Goal: Task Accomplishment & Management: Complete application form

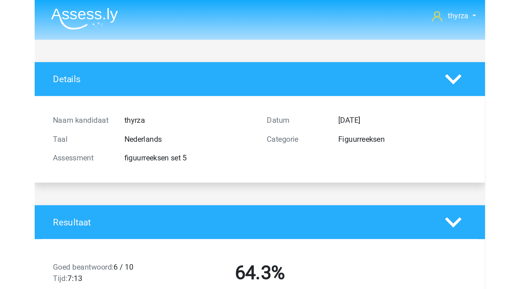
scroll to position [1076, 0]
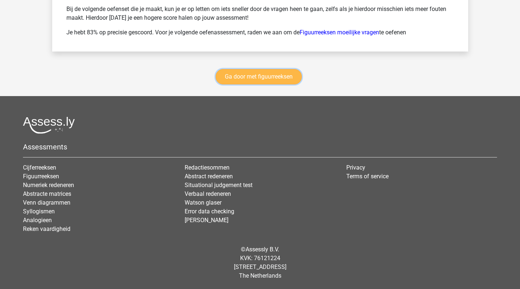
click at [282, 77] on link "Ga door met figuurreeksen" at bounding box center [259, 76] width 86 height 15
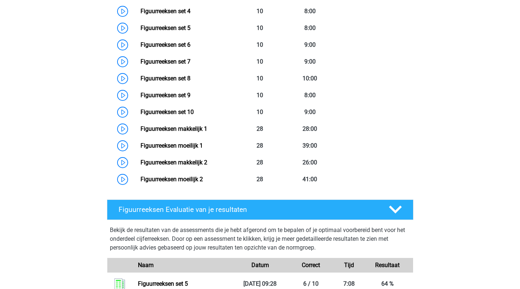
scroll to position [426, 0]
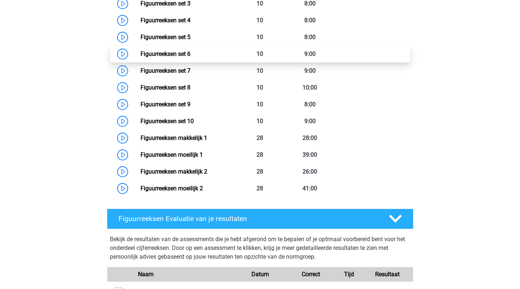
click at [140, 53] on link "Figuurreeksen set 6" at bounding box center [165, 53] width 50 height 7
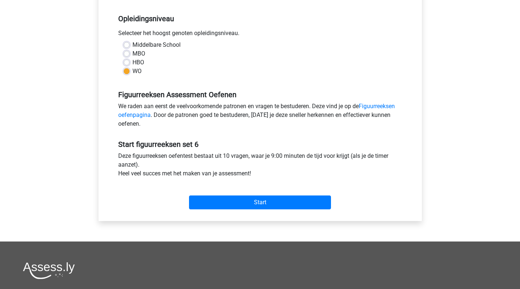
scroll to position [146, 0]
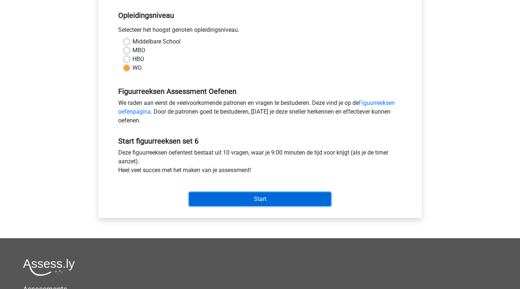
click at [258, 198] on input "Start" at bounding box center [260, 199] width 142 height 14
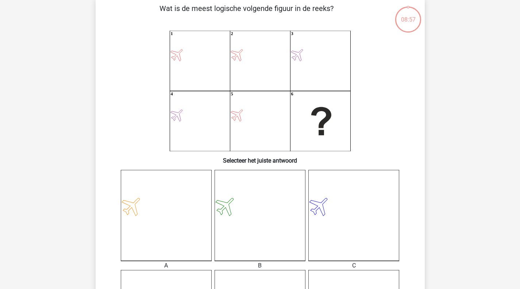
click at [128, 212] on icon at bounding box center [132, 205] width 28 height 28
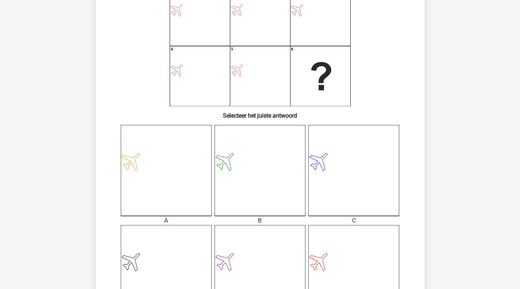
scroll to position [219, 0]
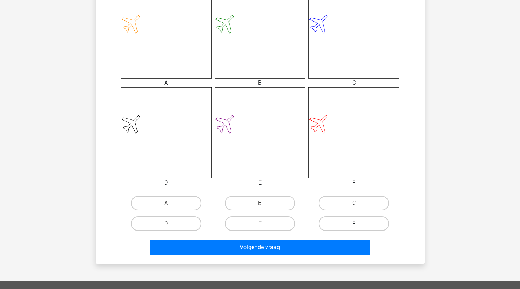
click at [340, 225] on label "F" at bounding box center [353, 223] width 70 height 15
click at [354, 225] on input "F" at bounding box center [356, 225] width 5 height 5
radio input "true"
click at [329, 238] on div "Volgende vraag" at bounding box center [260, 245] width 306 height 24
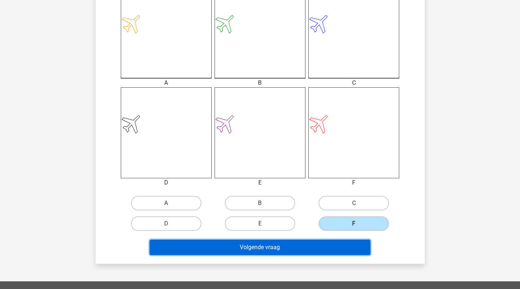
click at [316, 249] on button "Volgende vraag" at bounding box center [260, 246] width 221 height 15
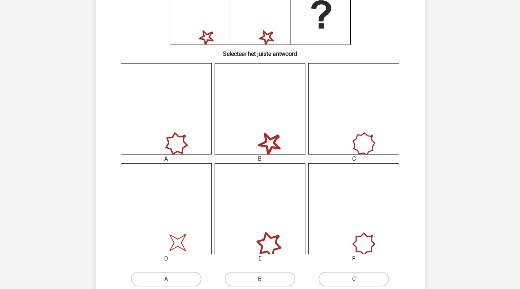
scroll to position [252, 0]
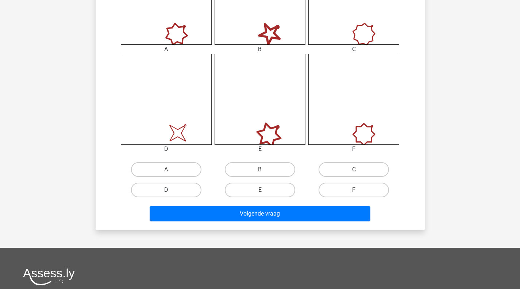
click at [175, 186] on label "D" at bounding box center [166, 189] width 70 height 15
click at [171, 190] on input "D" at bounding box center [168, 192] width 5 height 5
radio input "true"
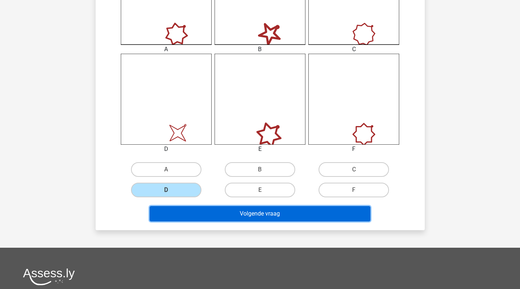
click at [225, 215] on button "Volgende vraag" at bounding box center [260, 213] width 221 height 15
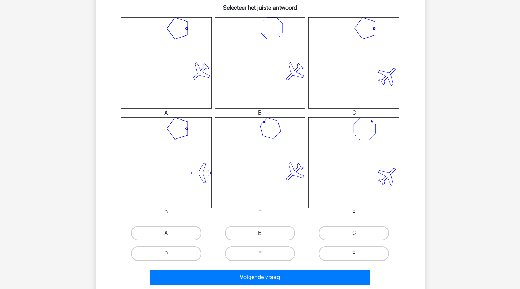
scroll to position [216, 0]
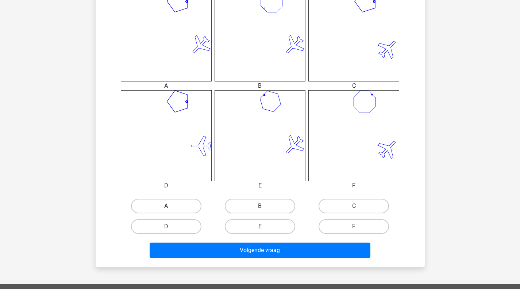
click at [180, 204] on label "A" at bounding box center [166, 205] width 70 height 15
click at [171, 206] on input "A" at bounding box center [168, 208] width 5 height 5
radio input "true"
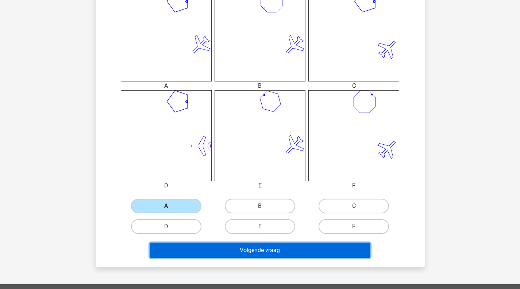
click at [248, 245] on button "Volgende vraag" at bounding box center [260, 249] width 221 height 15
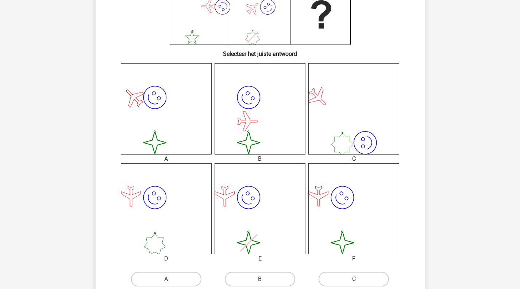
scroll to position [179, 0]
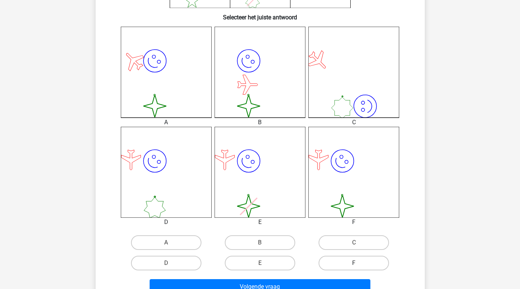
click at [345, 255] on label "F" at bounding box center [353, 262] width 70 height 15
click at [354, 263] on input "F" at bounding box center [356, 265] width 5 height 5
radio input "true"
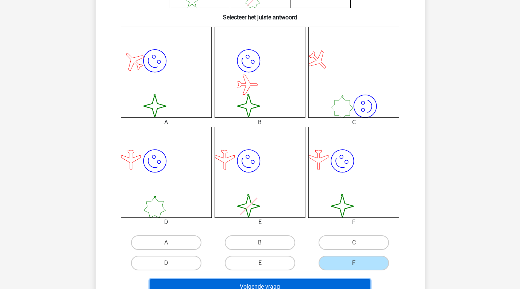
click at [329, 285] on button "Volgende vraag" at bounding box center [260, 286] width 221 height 15
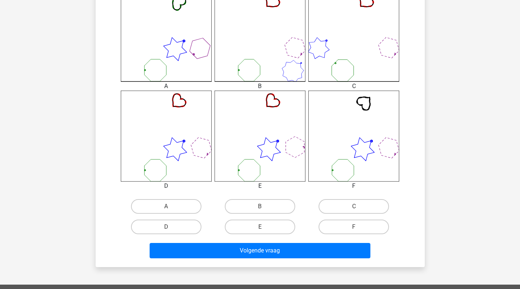
scroll to position [216, 0]
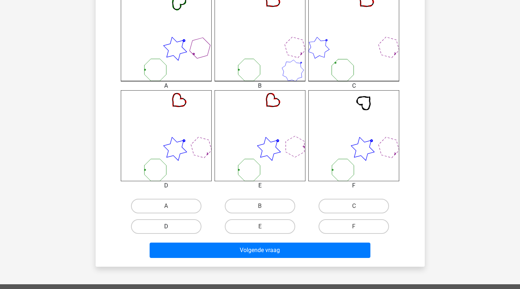
click at [169, 219] on label "D" at bounding box center [166, 226] width 70 height 15
click at [169, 226] on input "D" at bounding box center [168, 228] width 5 height 5
radio input "true"
click at [189, 241] on div "Volgende vraag" at bounding box center [260, 248] width 306 height 24
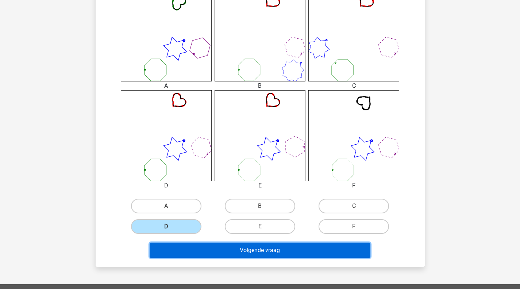
click at [214, 247] on button "Volgende vraag" at bounding box center [260, 249] width 221 height 15
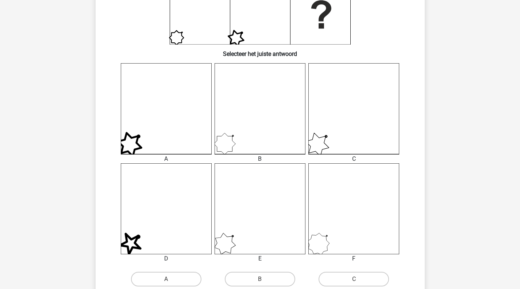
scroll to position [179, 0]
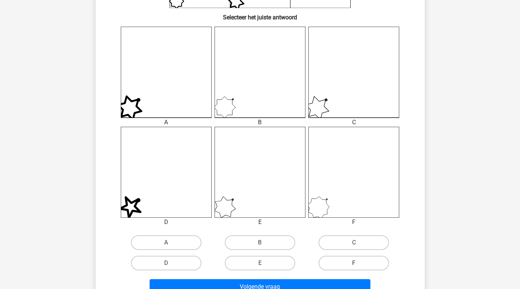
drag, startPoint x: 336, startPoint y: 264, endPoint x: 334, endPoint y: 269, distance: 4.7
click at [336, 265] on label "F" at bounding box center [353, 262] width 70 height 15
click at [354, 265] on input "F" at bounding box center [356, 265] width 5 height 5
radio input "true"
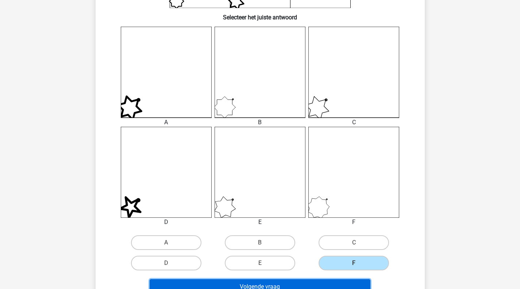
click at [328, 280] on button "Volgende vraag" at bounding box center [260, 286] width 221 height 15
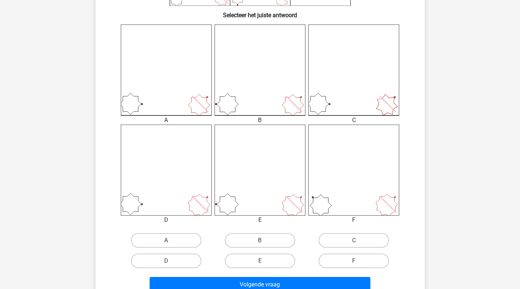
scroll to position [216, 0]
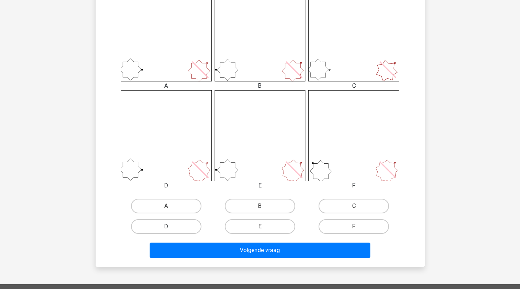
click at [178, 229] on label "D" at bounding box center [166, 226] width 70 height 15
click at [171, 229] on input "D" at bounding box center [168, 228] width 5 height 5
radio input "true"
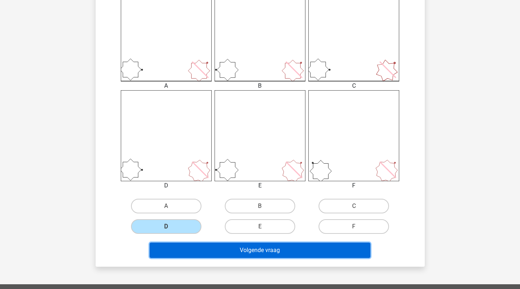
click at [198, 255] on button "Volgende vraag" at bounding box center [260, 249] width 221 height 15
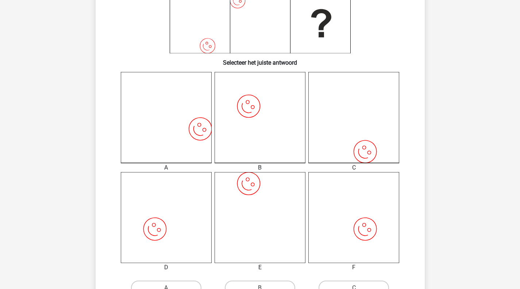
scroll to position [143, 0]
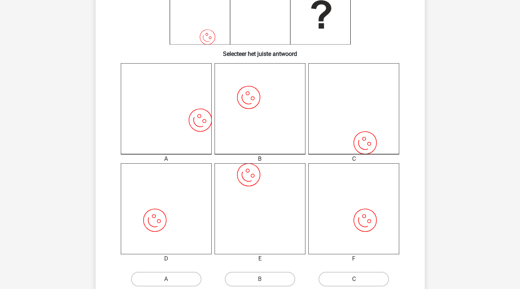
click at [333, 283] on label "C" at bounding box center [353, 278] width 70 height 15
click at [354, 283] on input "C" at bounding box center [356, 281] width 5 height 5
radio input "true"
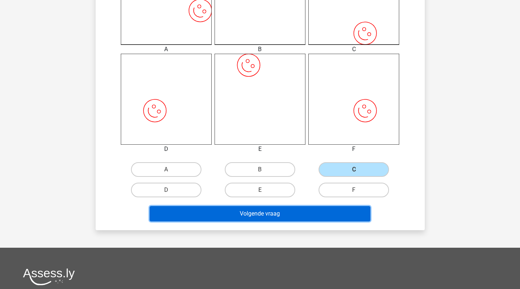
click at [252, 213] on button "Volgende vraag" at bounding box center [260, 213] width 221 height 15
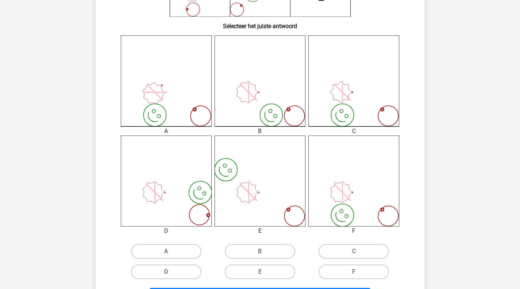
scroll to position [179, 0]
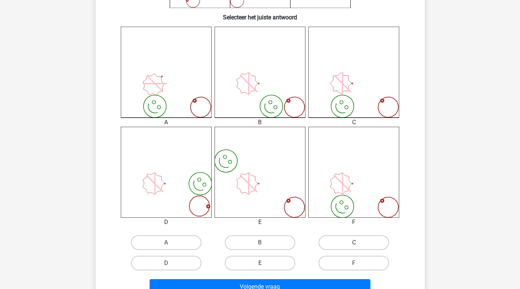
click at [363, 240] on label "C" at bounding box center [353, 242] width 70 height 15
click at [359, 242] on input "C" at bounding box center [356, 244] width 5 height 5
radio input "true"
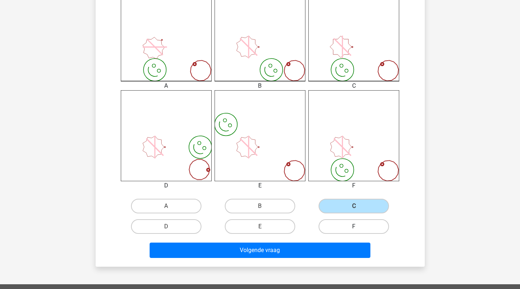
click at [344, 226] on label "F" at bounding box center [353, 226] width 70 height 15
click at [354, 226] on input "F" at bounding box center [356, 228] width 5 height 5
radio input "true"
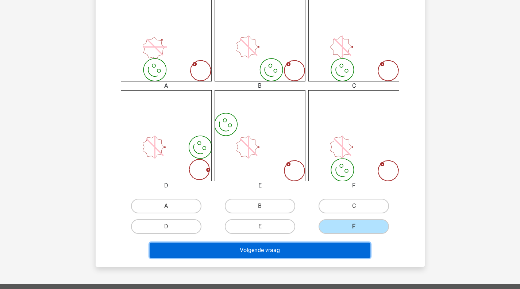
click at [313, 252] on button "Volgende vraag" at bounding box center [260, 249] width 221 height 15
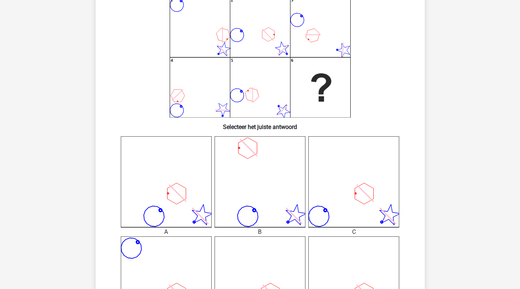
scroll to position [143, 0]
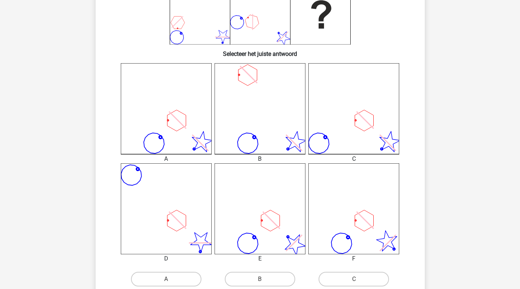
click at [167, 281] on input "A" at bounding box center [168, 281] width 5 height 5
radio input "true"
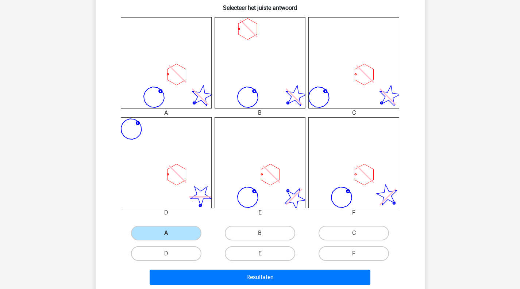
scroll to position [216, 0]
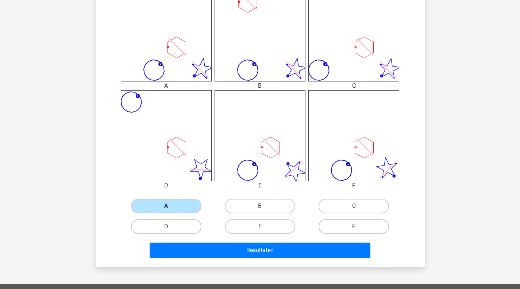
click at [178, 231] on label "D" at bounding box center [166, 226] width 70 height 15
click at [171, 231] on input "D" at bounding box center [168, 228] width 5 height 5
radio input "true"
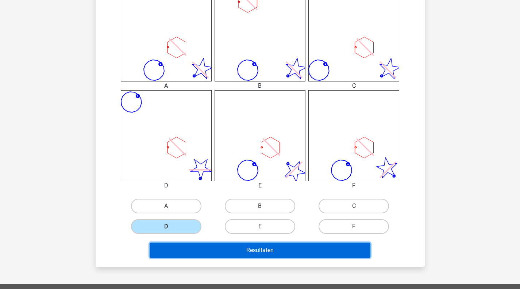
click at [187, 244] on button "Resultaten" at bounding box center [260, 249] width 221 height 15
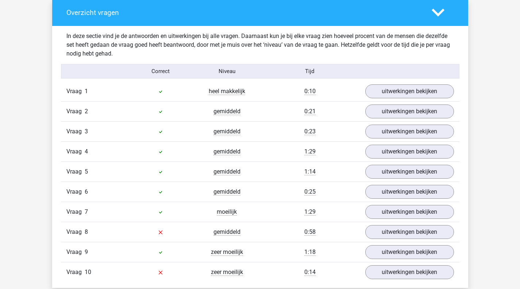
scroll to position [474, 0]
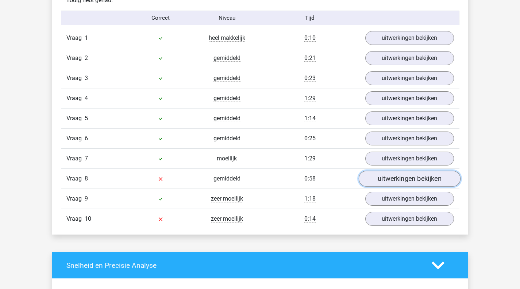
click at [400, 185] on link "uitwerkingen bekijken" at bounding box center [409, 179] width 102 height 16
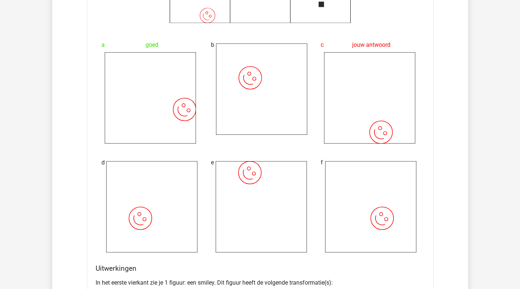
scroll to position [875, 0]
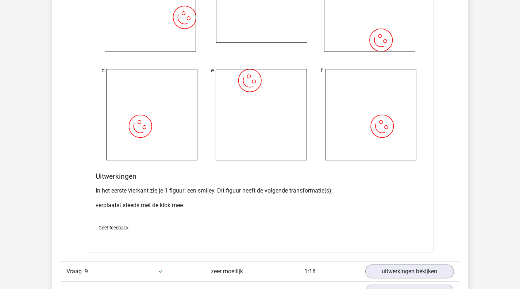
click at [108, 190] on p "In het eerste vierkant zie je 1 figuur: een smiley. Dit figuur heeft de volgend…" at bounding box center [260, 190] width 329 height 9
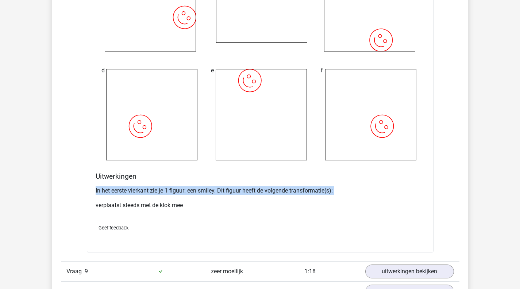
click at [108, 190] on p "In het eerste vierkant zie je 1 figuur: een smiley. Dit figuur heeft de volgend…" at bounding box center [260, 190] width 329 height 9
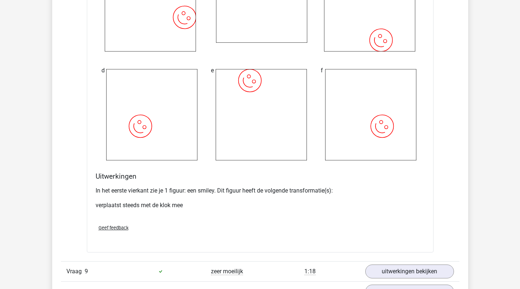
click at [110, 204] on p "verplaatst steeds met de klok mee" at bounding box center [260, 205] width 329 height 9
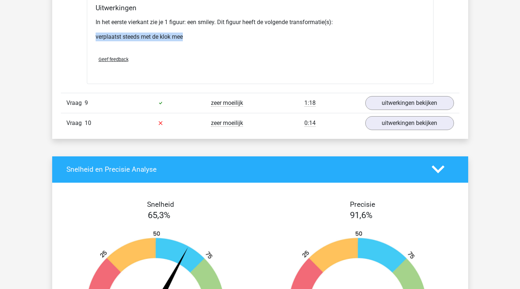
scroll to position [1058, 0]
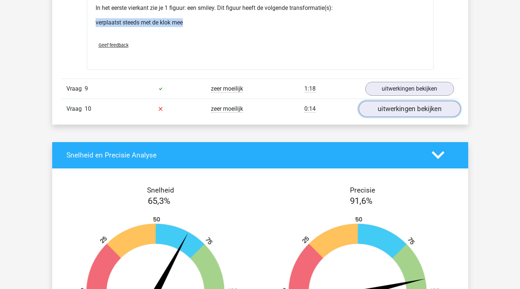
click at [378, 115] on link "uitwerkingen bekijken" at bounding box center [409, 109] width 102 height 16
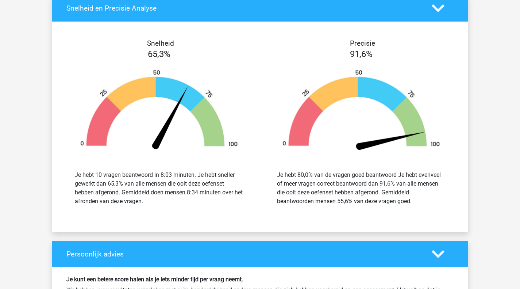
scroll to position [1860, 0]
